Goal: Navigation & Orientation: Find specific page/section

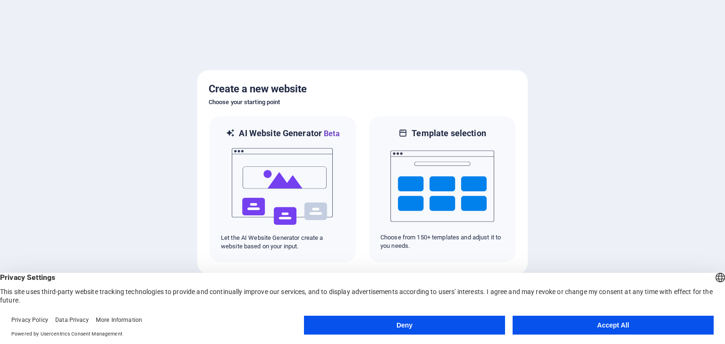
click at [106, 127] on div at bounding box center [362, 172] width 725 height 344
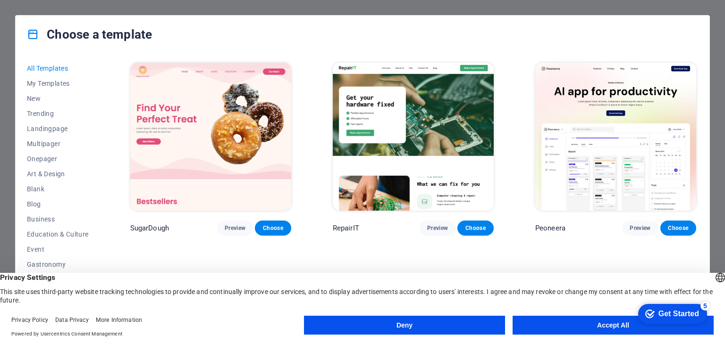
click at [614, 324] on button "Accept All" at bounding box center [612, 325] width 201 height 19
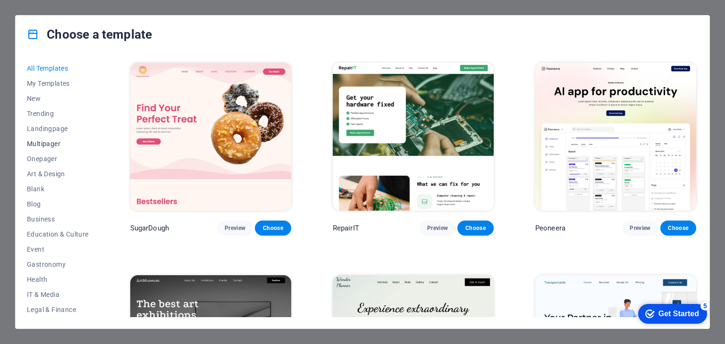
click at [47, 144] on span "Multipager" at bounding box center [58, 144] width 62 height 8
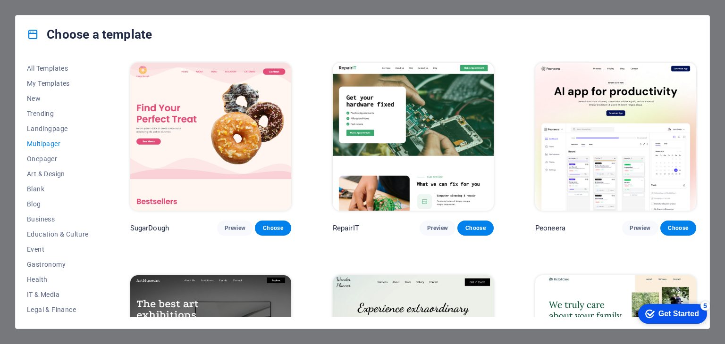
click at [43, 143] on span "Multipager" at bounding box center [58, 144] width 62 height 8
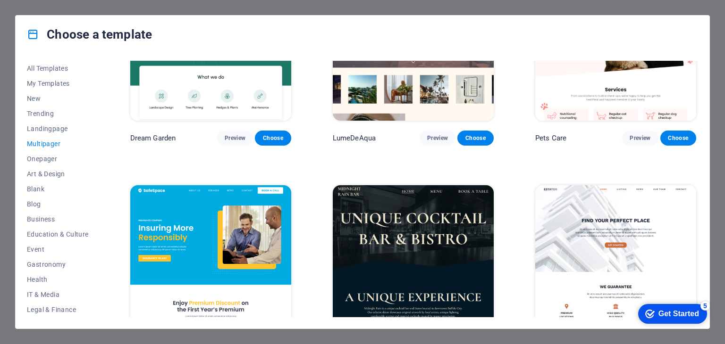
scroll to position [943, 0]
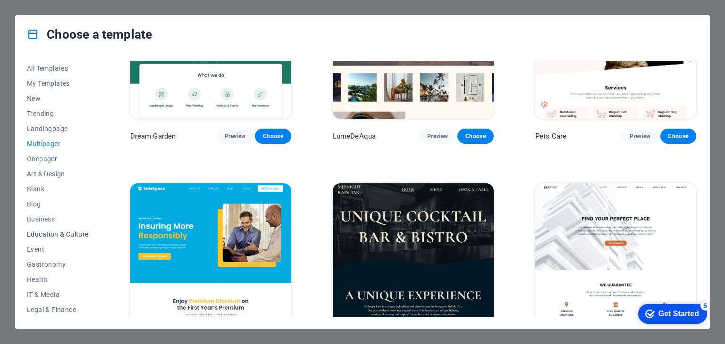
click at [42, 232] on span "Education & Culture" at bounding box center [58, 235] width 62 height 8
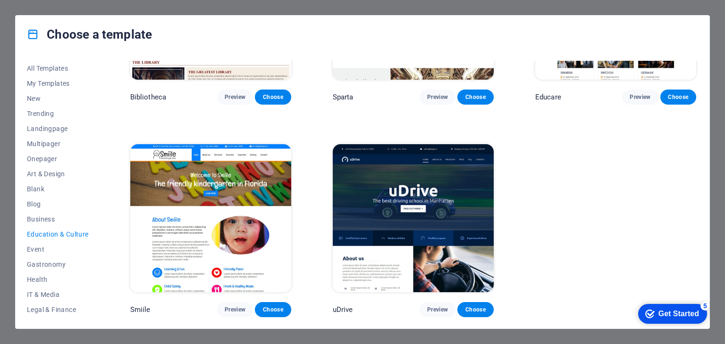
scroll to position [342, 0]
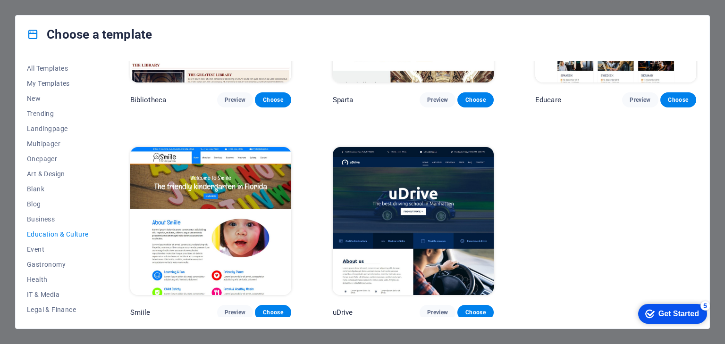
click at [541, 210] on div "Art Museum Preview Choose Academix Preview Choose Volare Preview Choose Bibliot…" at bounding box center [412, 19] width 569 height 601
click at [52, 263] on span "Gastronomy" at bounding box center [58, 265] width 62 height 8
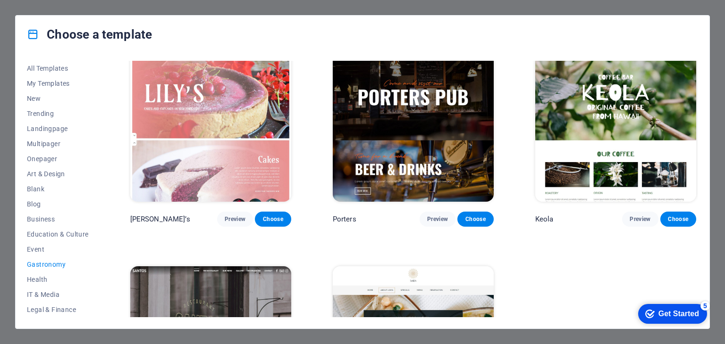
scroll to position [121, 0]
click at [35, 308] on span "Wireframe" at bounding box center [58, 310] width 62 height 8
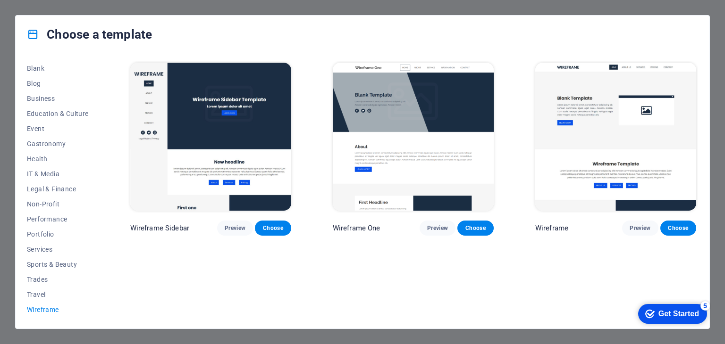
scroll to position [0, 0]
click at [36, 294] on span "Travel" at bounding box center [58, 295] width 62 height 8
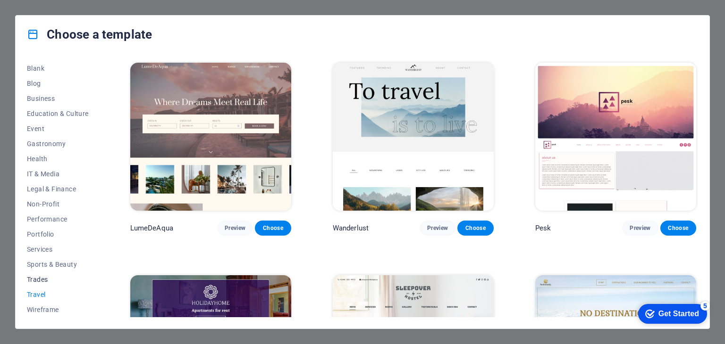
click at [33, 280] on span "Trades" at bounding box center [58, 280] width 62 height 8
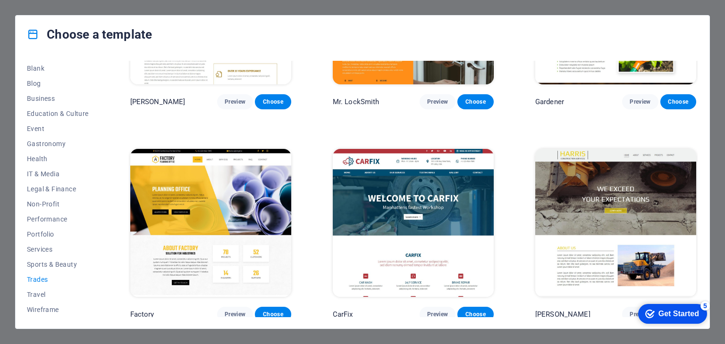
scroll to position [342, 0]
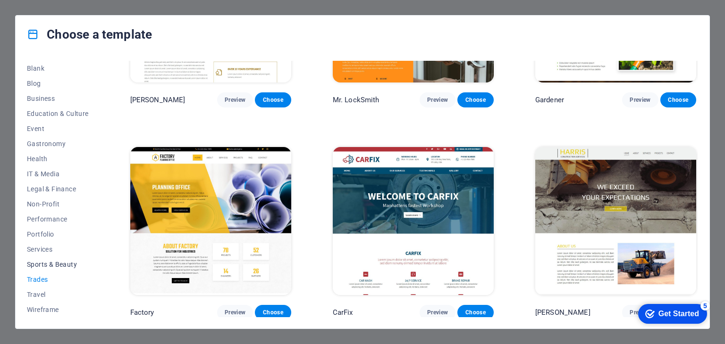
click at [43, 264] on span "Sports & Beauty" at bounding box center [58, 265] width 62 height 8
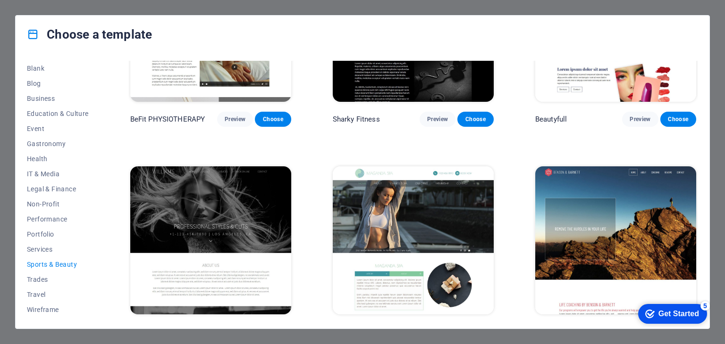
scroll to position [766, 0]
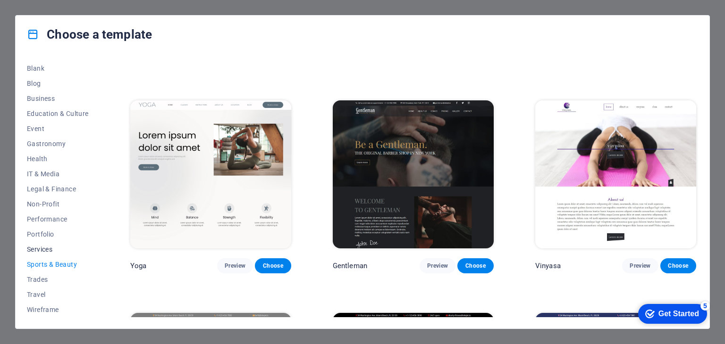
click at [40, 251] on span "Services" at bounding box center [58, 250] width 62 height 8
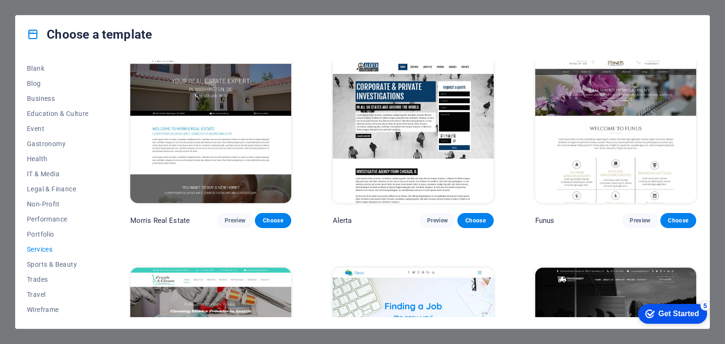
scroll to position [812, 0]
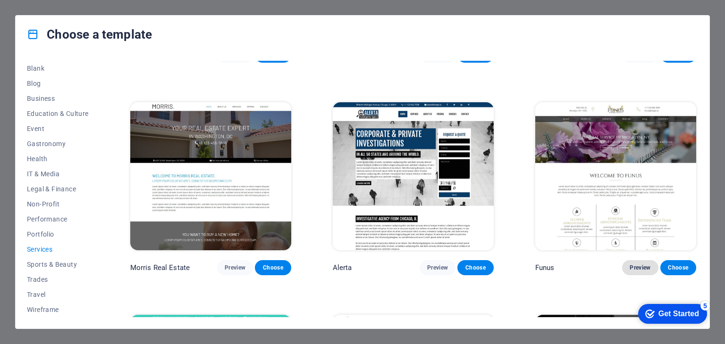
click at [635, 264] on span "Preview" at bounding box center [639, 268] width 21 height 8
